Goal: Check status

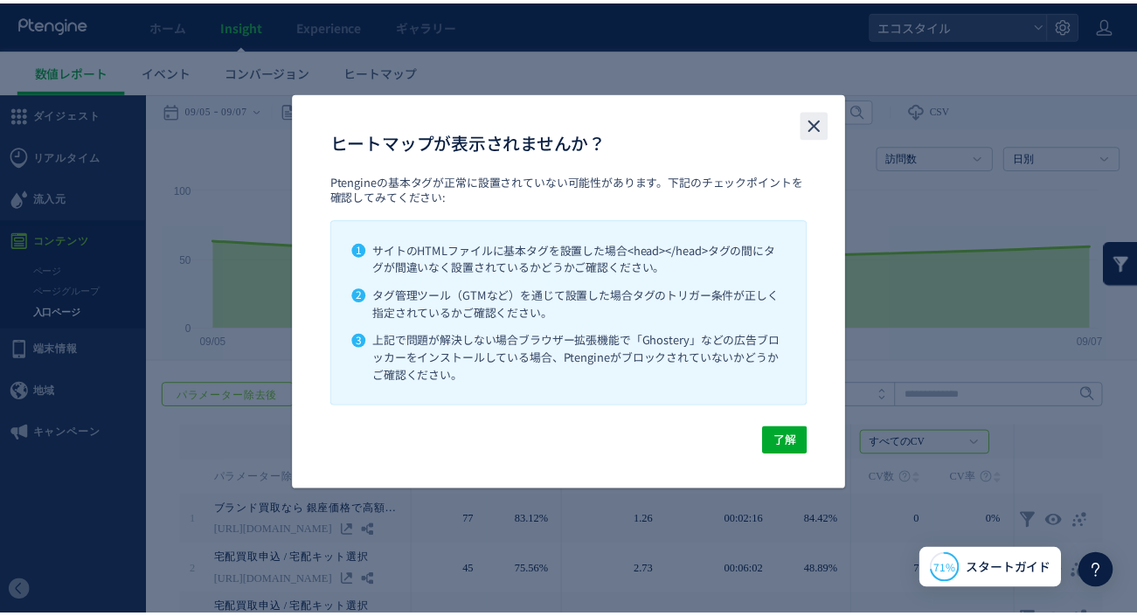
scroll to position [99, 0]
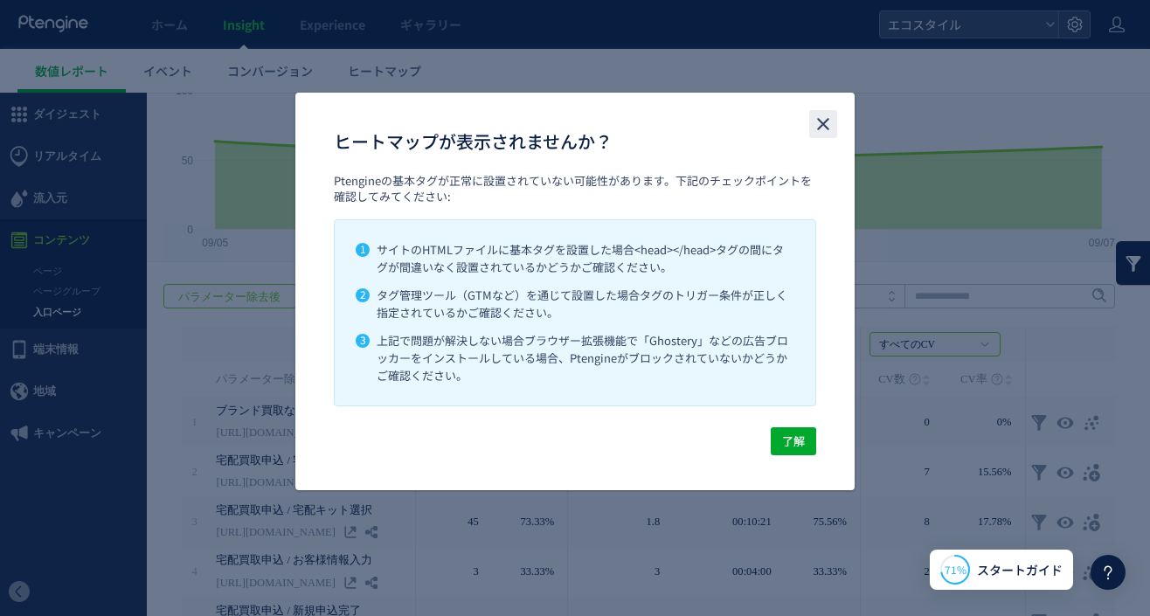
click at [825, 122] on use "close" at bounding box center [823, 124] width 12 height 12
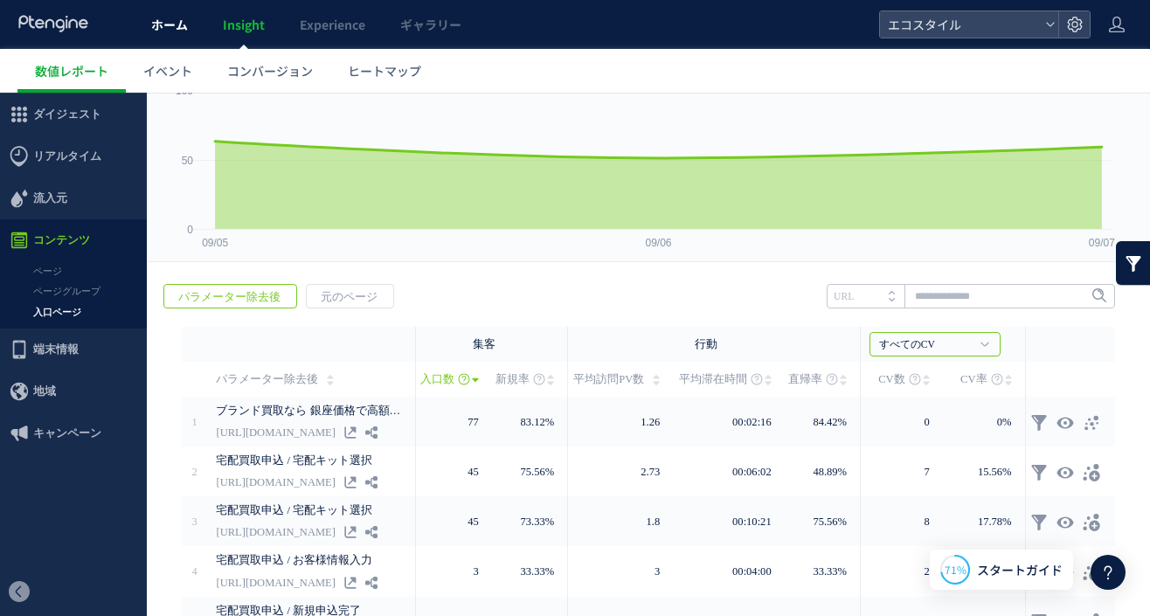
click at [163, 19] on span "ホーム" at bounding box center [169, 24] width 37 height 17
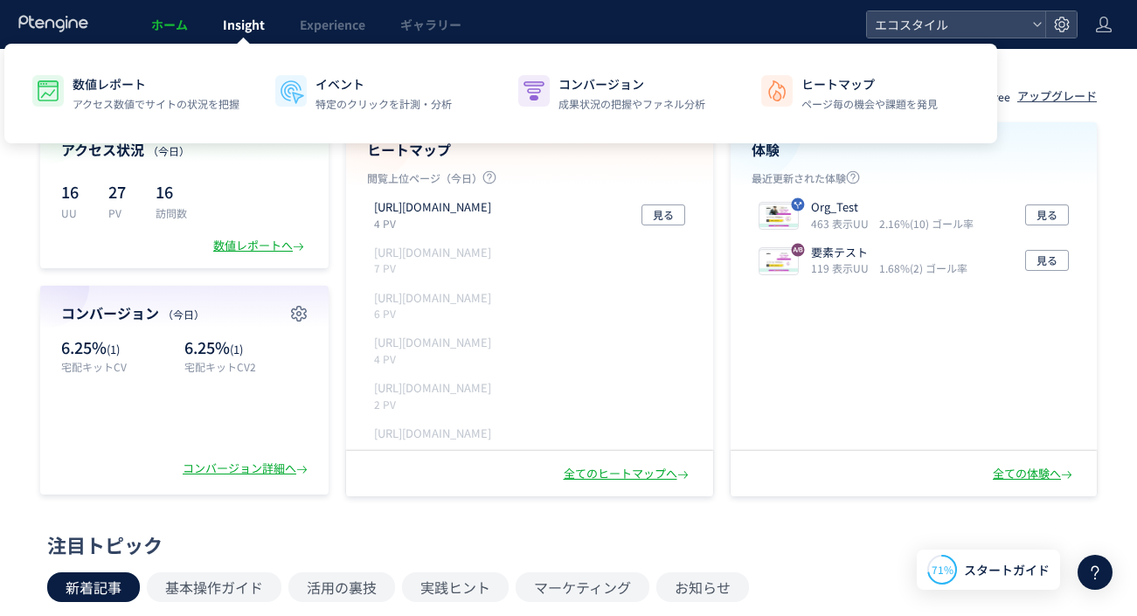
click at [228, 21] on span "Insight" at bounding box center [244, 24] width 42 height 17
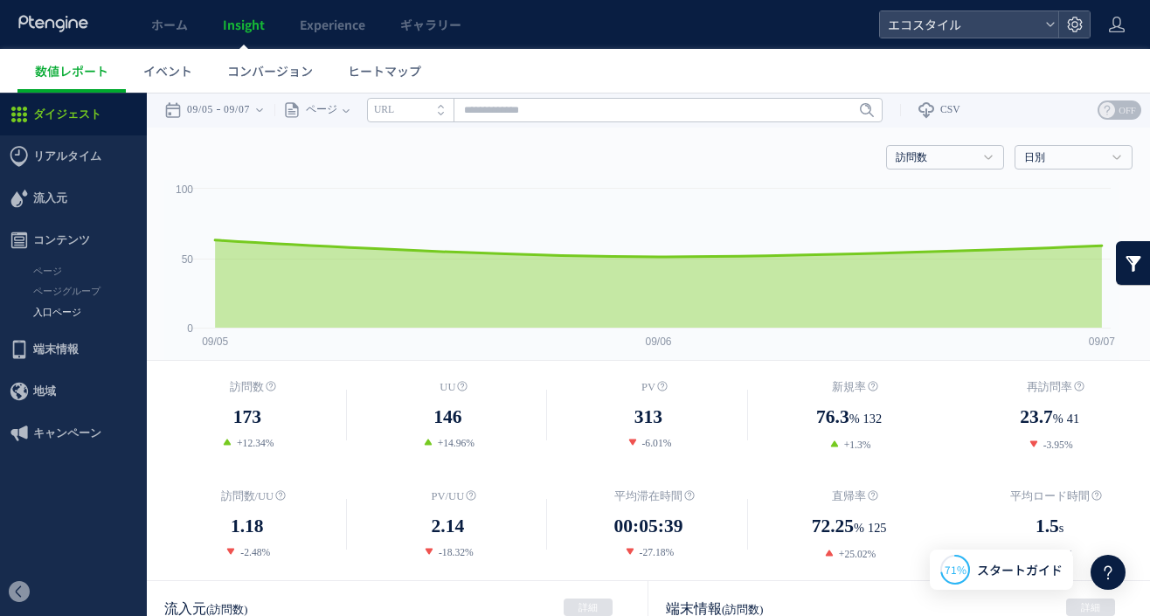
click at [49, 312] on link "入口ページ" at bounding box center [73, 312] width 147 height 20
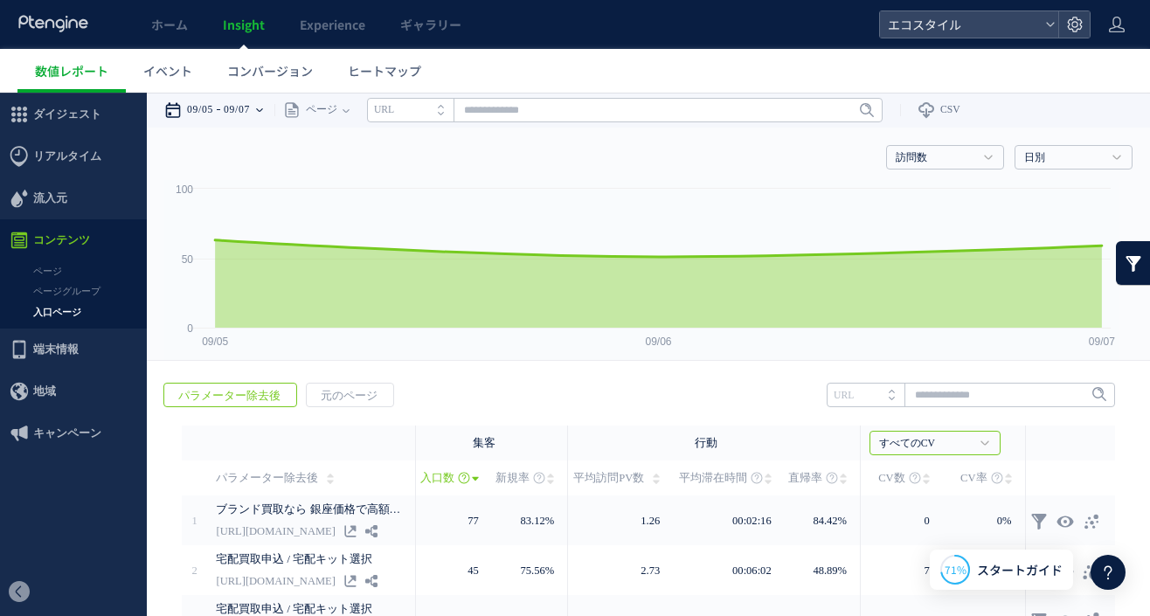
click at [213, 114] on time "09/05" at bounding box center [200, 110] width 26 height 35
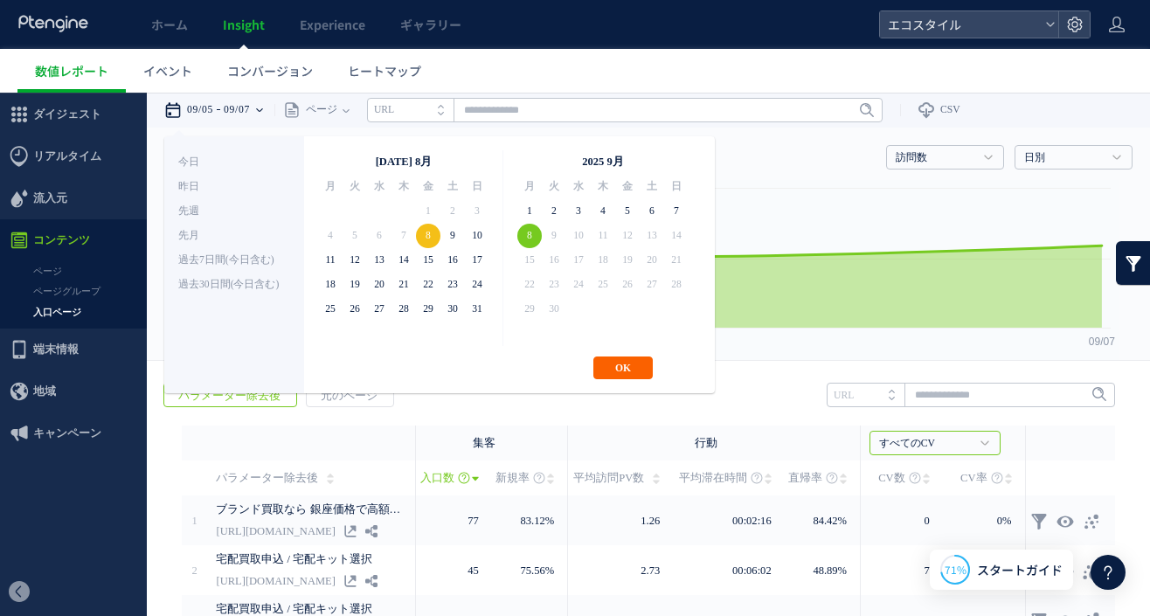
click at [615, 363] on button "OK" at bounding box center [622, 367] width 59 height 23
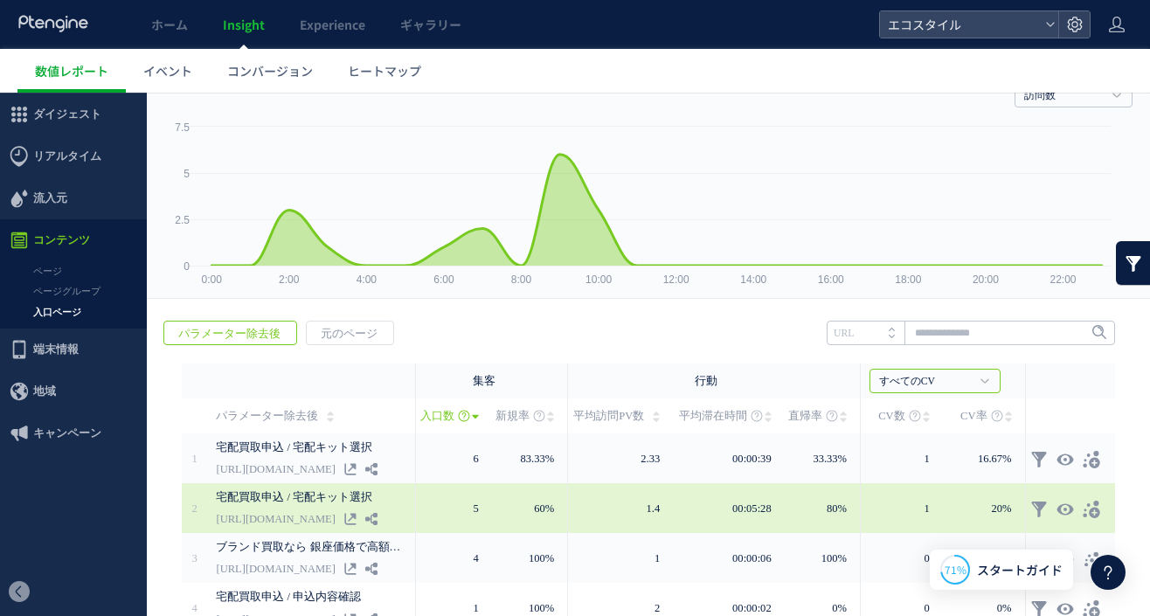
scroll to position [158, 0]
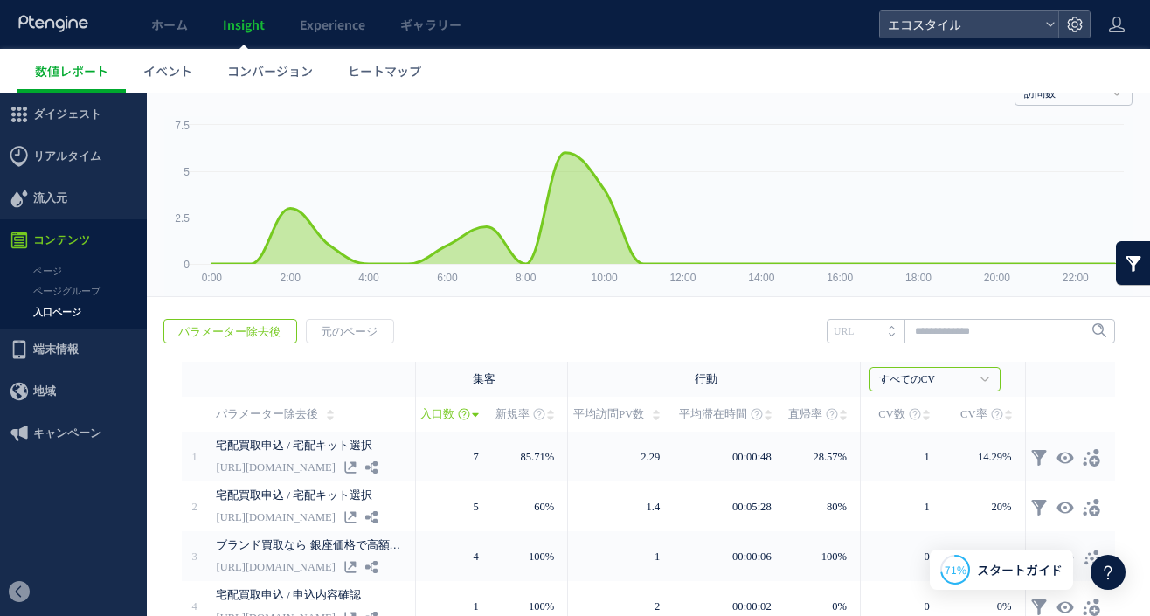
scroll to position [158, 0]
